Goal: Transaction & Acquisition: Book appointment/travel/reservation

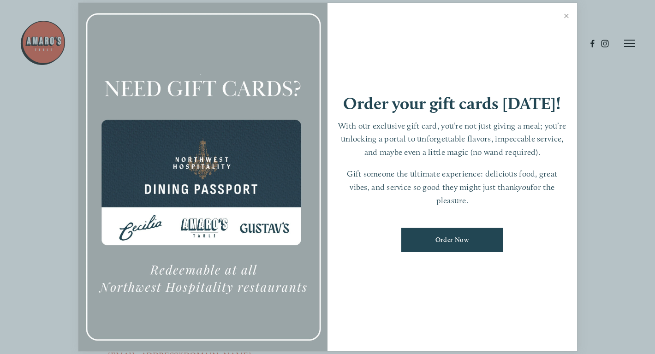
click at [452, 242] on link "Order Now" at bounding box center [451, 240] width 101 height 24
click at [565, 13] on link "Close" at bounding box center [567, 17] width 18 height 26
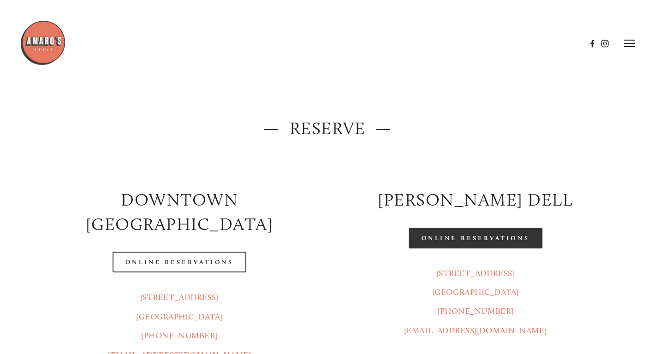
click at [469, 237] on link "Online Reservations" at bounding box center [476, 238] width 134 height 21
click at [424, 239] on link "Online Reservations" at bounding box center [476, 238] width 134 height 21
